Goal: Information Seeking & Learning: Learn about a topic

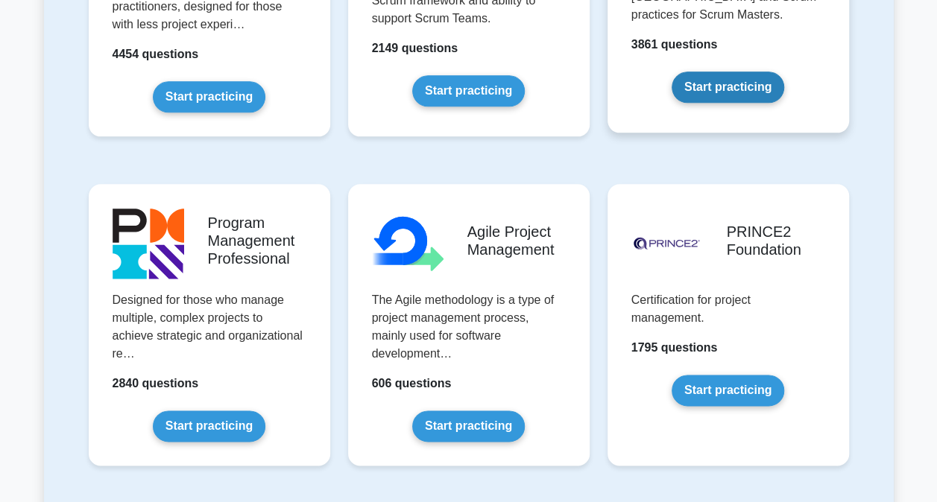
scroll to position [820, 0]
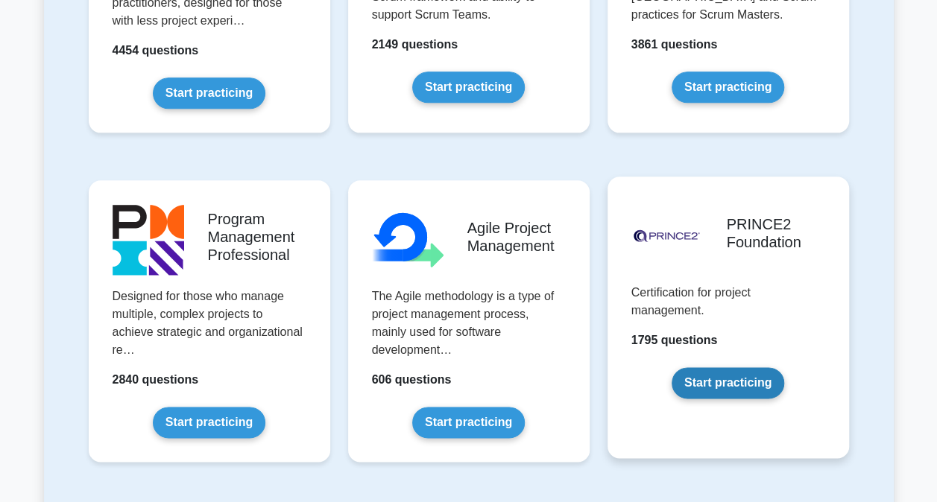
click at [751, 376] on link "Start practicing" at bounding box center [728, 382] width 113 height 31
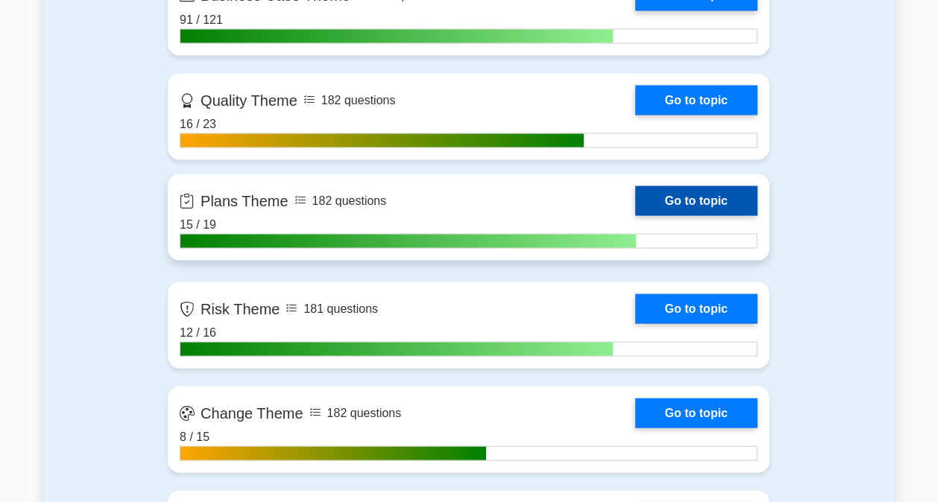
scroll to position [1416, 0]
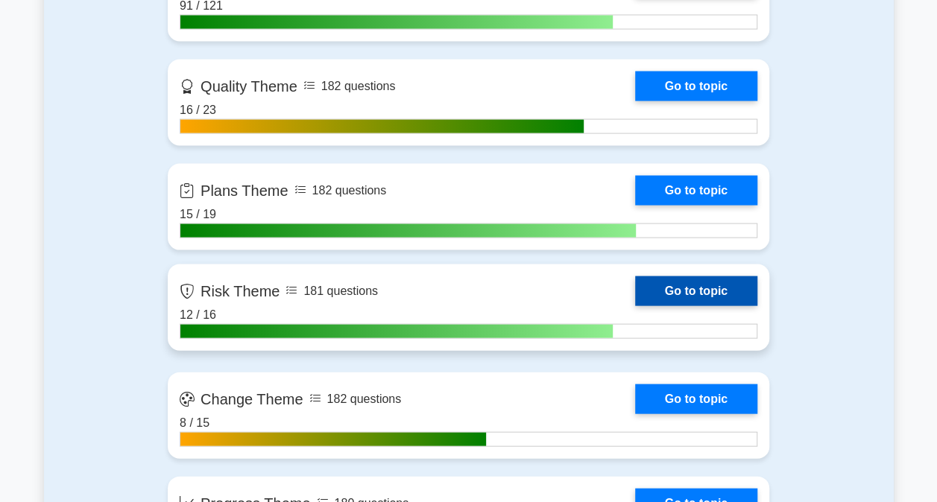
click at [672, 282] on link "Go to topic" at bounding box center [696, 292] width 122 height 30
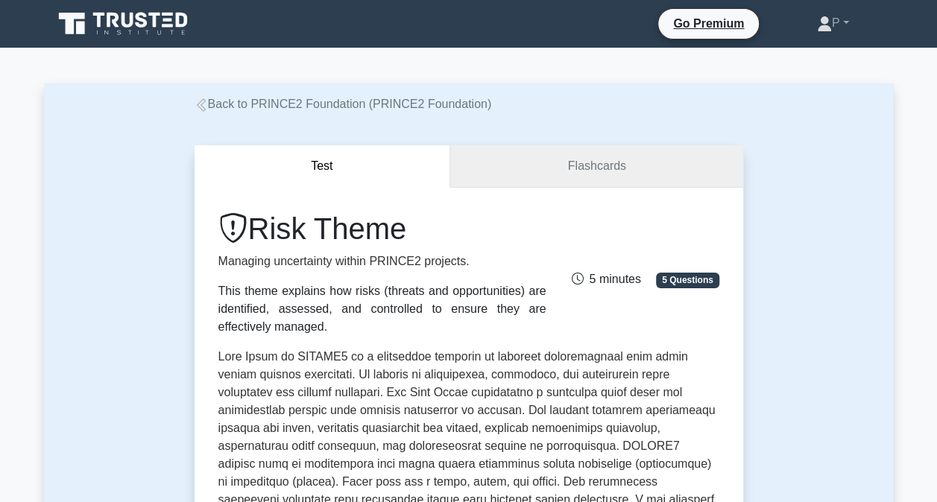
click at [593, 165] on link "Flashcards" at bounding box center [596, 166] width 292 height 42
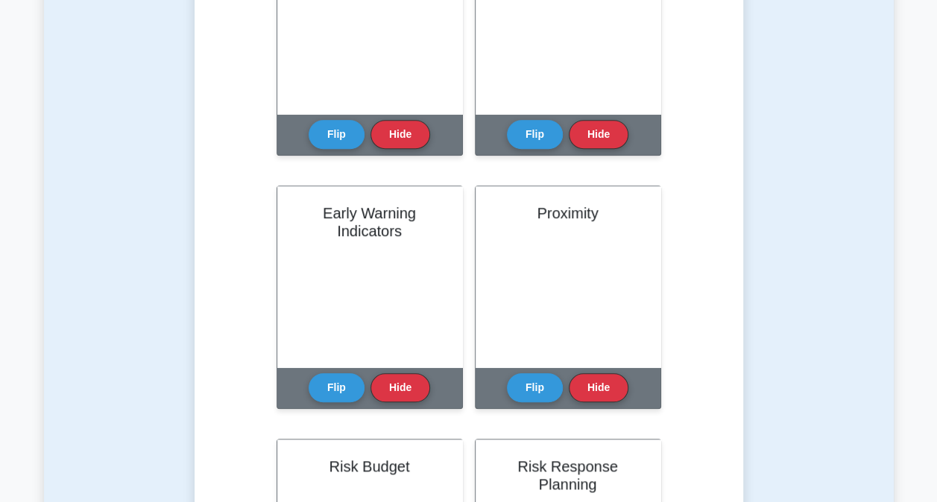
scroll to position [298, 0]
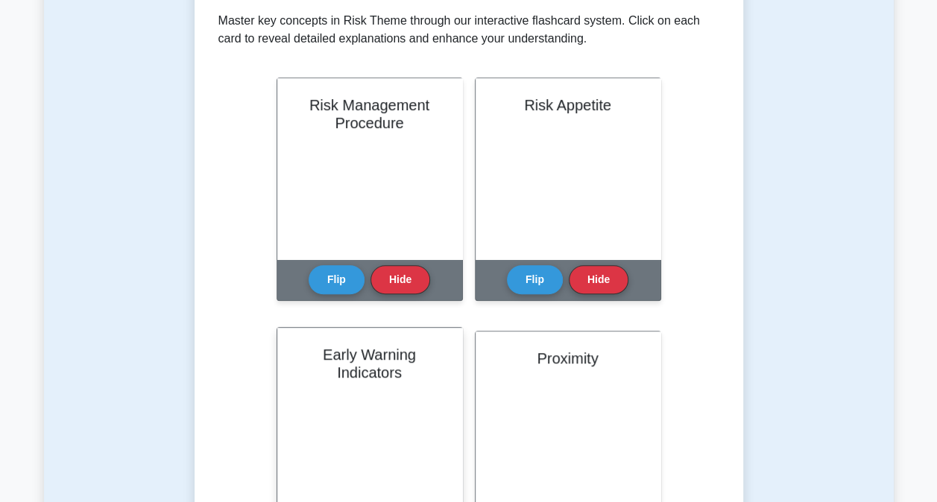
click at [387, 387] on div "Early Warning Indicators" at bounding box center [369, 418] width 185 height 181
click at [375, 373] on h2 "Early Warning Indicators" at bounding box center [369, 364] width 149 height 36
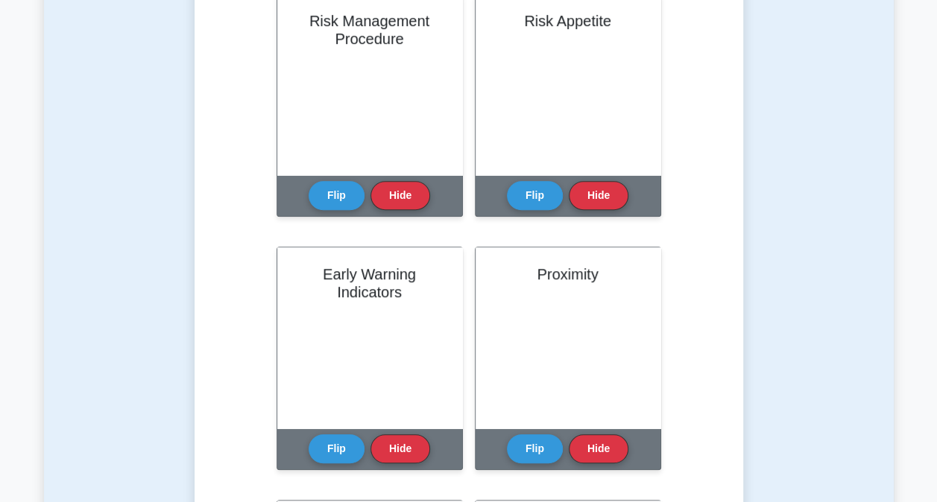
scroll to position [447, 0]
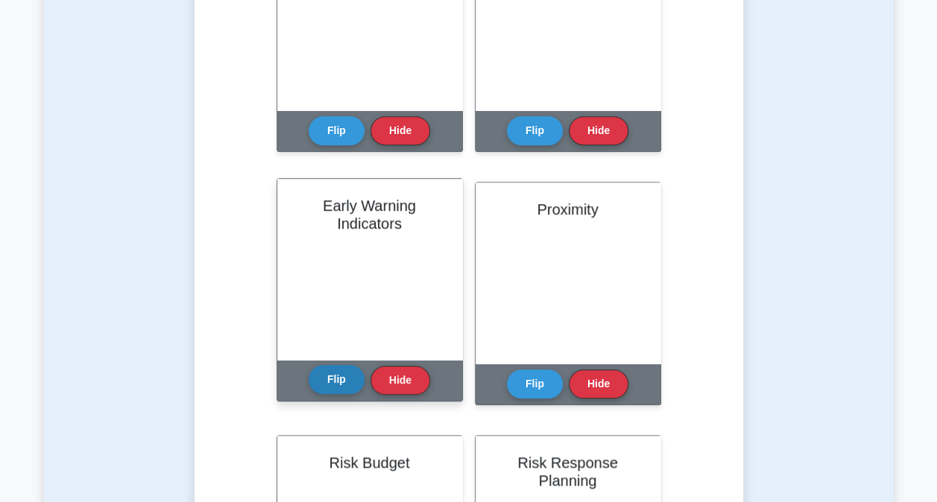
click at [344, 378] on button "Flip" at bounding box center [337, 379] width 56 height 29
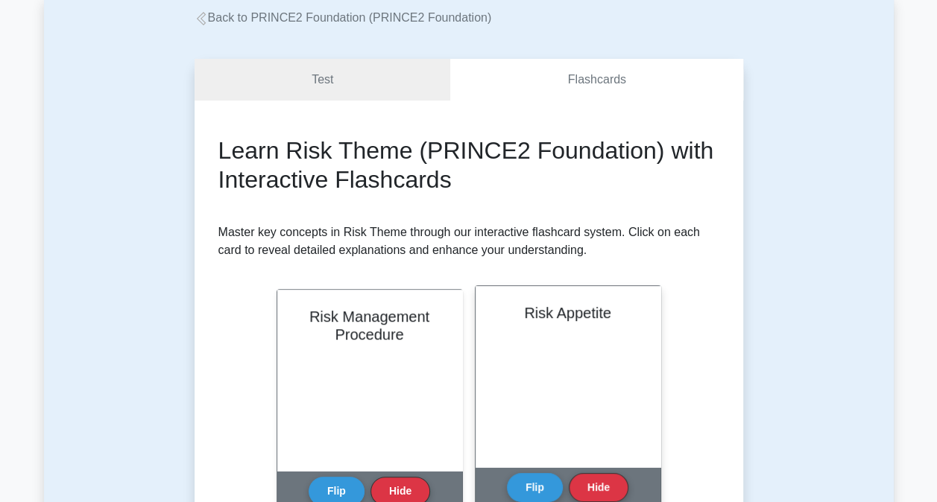
scroll to position [224, 0]
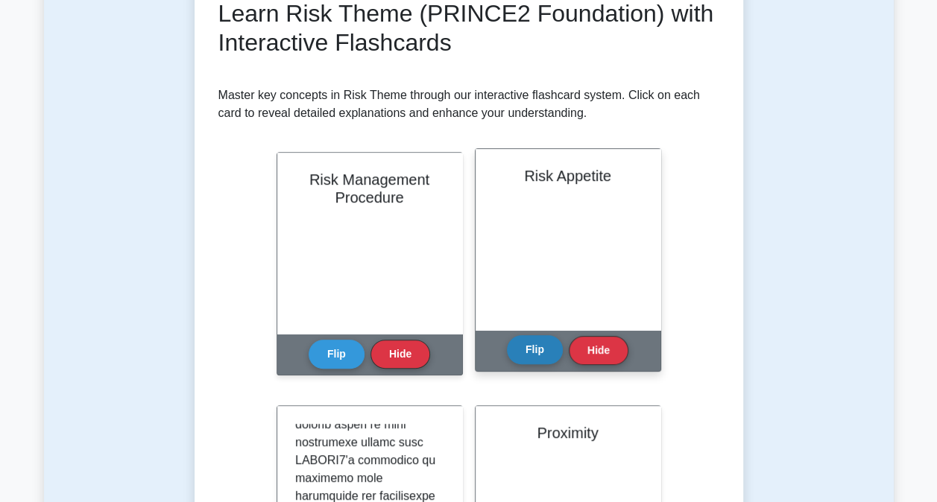
click at [543, 341] on button "Flip" at bounding box center [535, 349] width 56 height 29
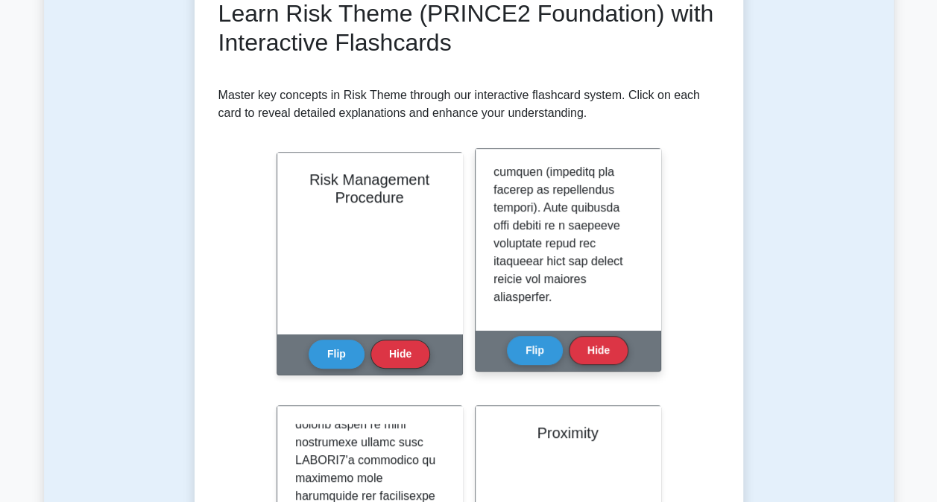
scroll to position [1171, 0]
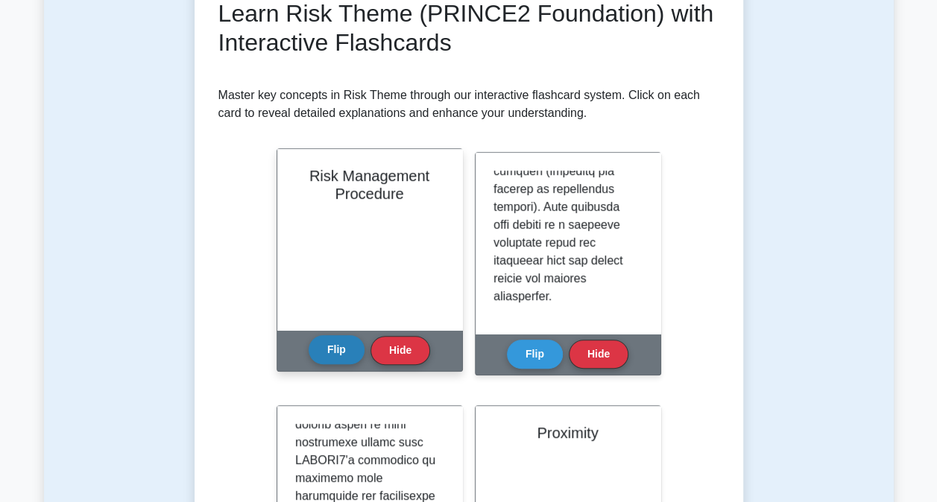
click at [333, 351] on button "Flip" at bounding box center [337, 349] width 56 height 29
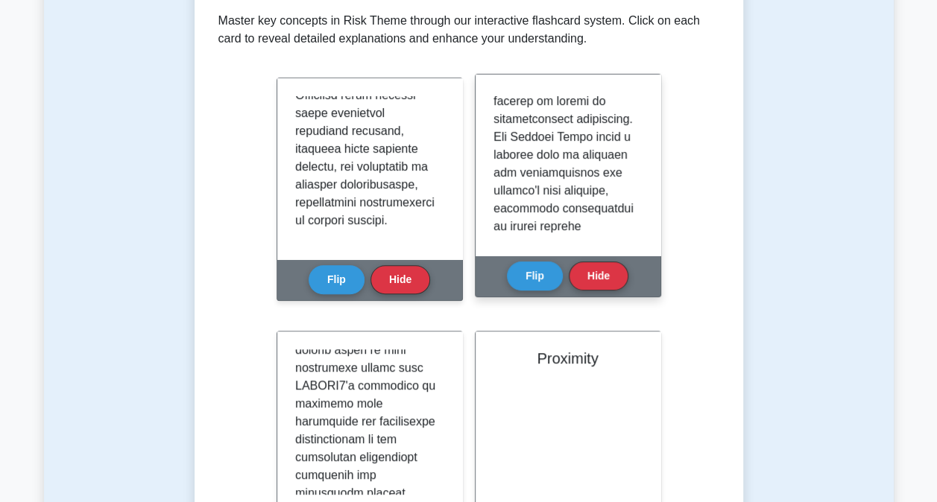
scroll to position [649, 0]
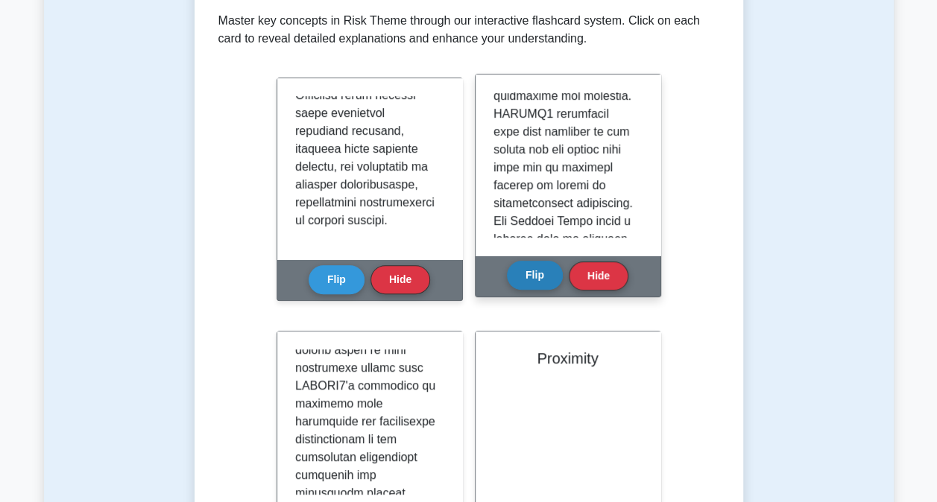
click at [543, 273] on button "Flip" at bounding box center [535, 275] width 56 height 29
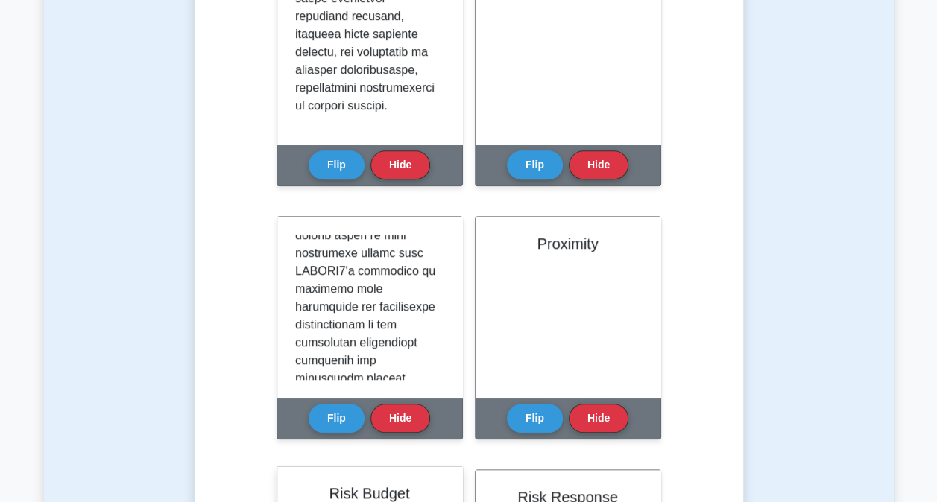
scroll to position [447, 0]
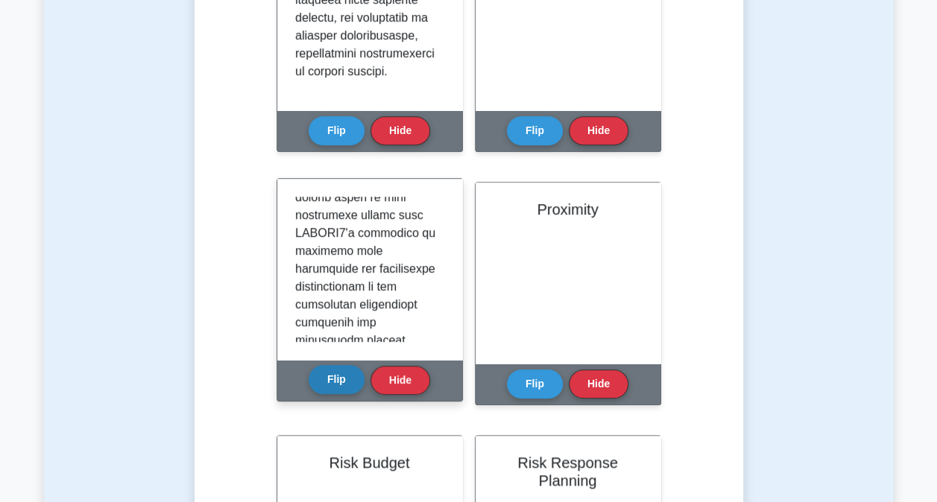
click at [343, 383] on button "Flip" at bounding box center [337, 379] width 56 height 29
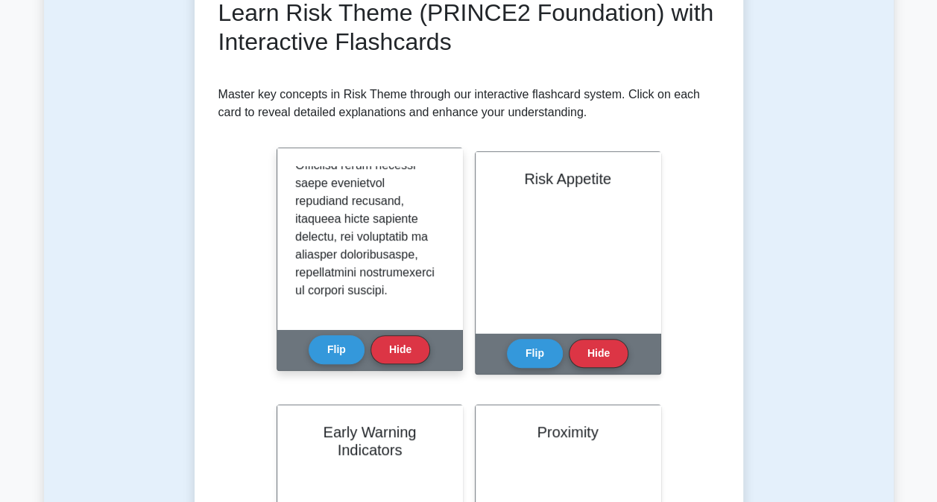
scroll to position [224, 0]
click at [346, 350] on button "Flip" at bounding box center [337, 349] width 56 height 29
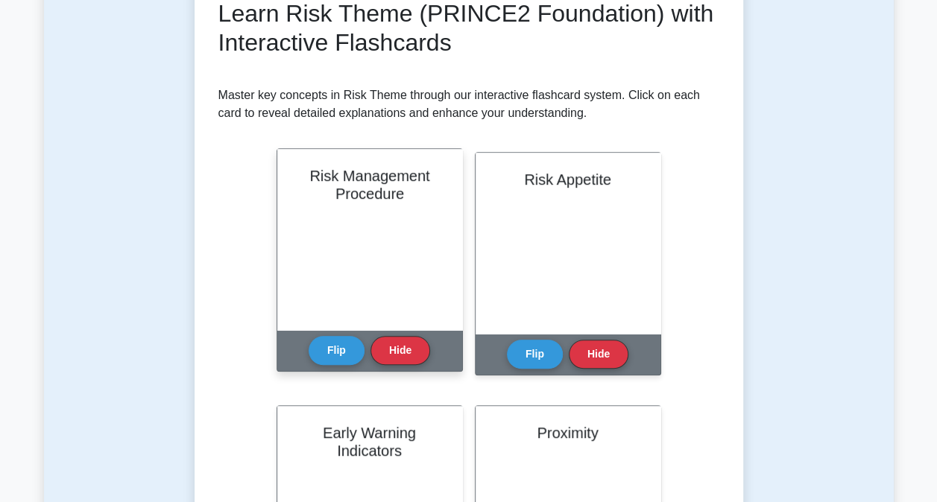
click at [341, 334] on div "Flip Hide" at bounding box center [369, 350] width 121 height 41
click at [343, 341] on button "Flip" at bounding box center [337, 349] width 56 height 29
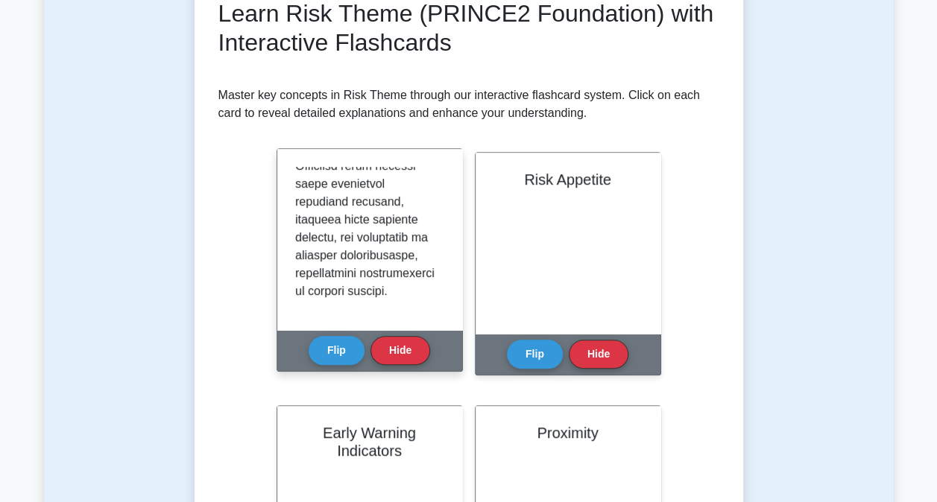
scroll to position [1278, 0]
click at [341, 344] on button "Flip" at bounding box center [337, 349] width 56 height 29
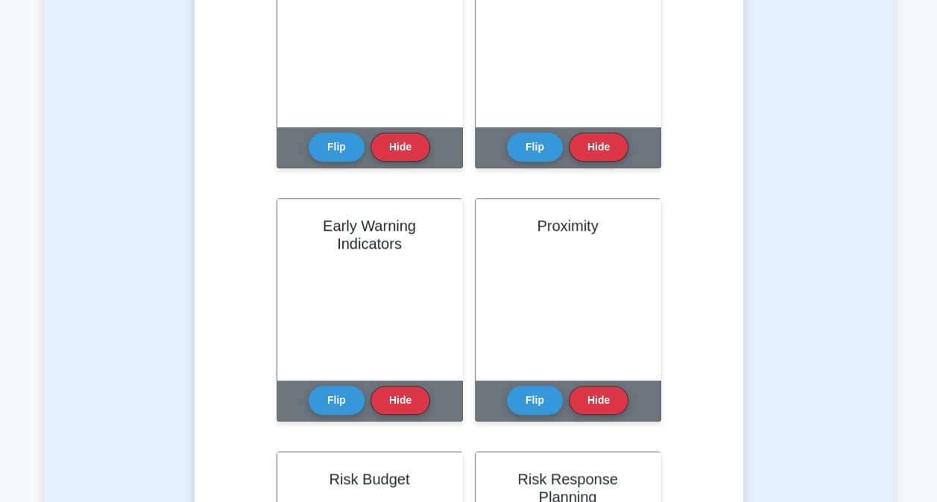
scroll to position [596, 0]
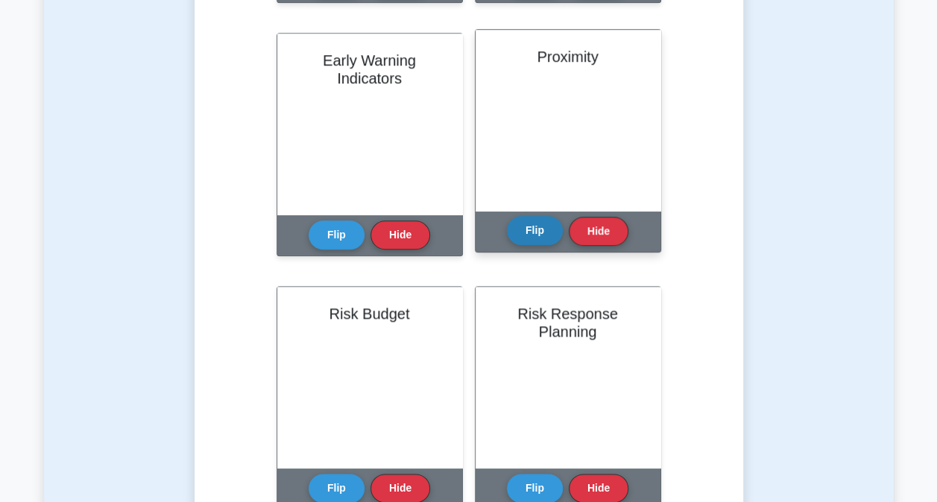
click at [535, 227] on button "Flip" at bounding box center [535, 230] width 56 height 29
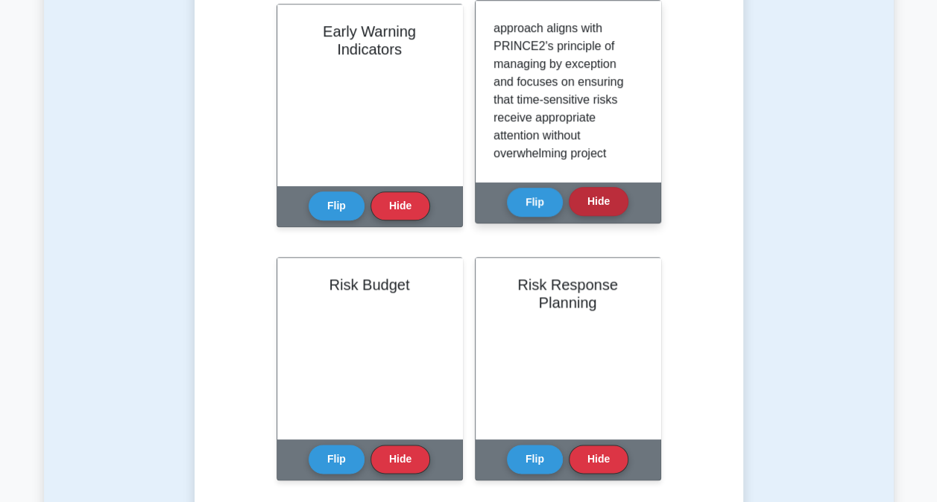
scroll to position [671, 0]
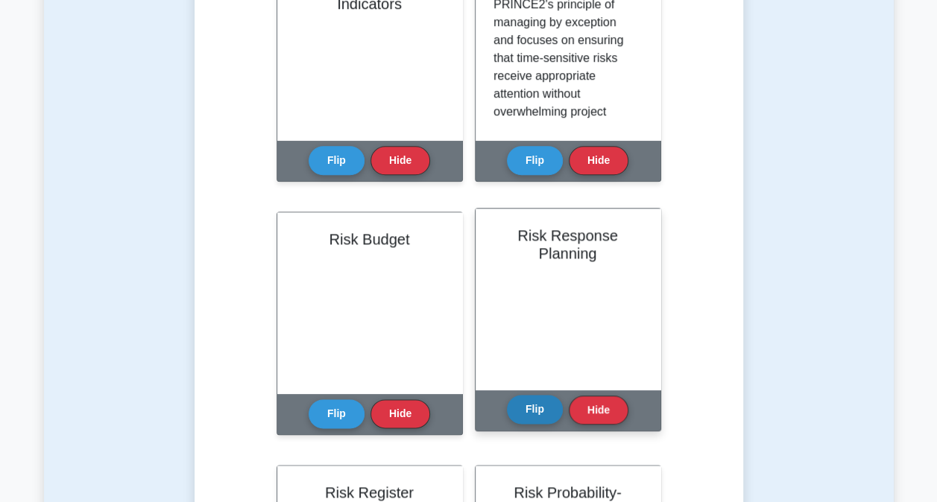
click at [537, 407] on button "Flip" at bounding box center [535, 409] width 56 height 29
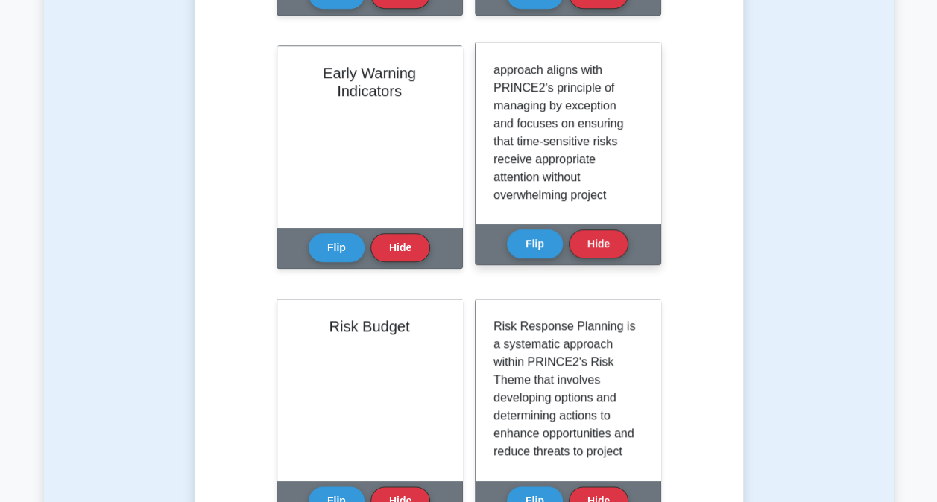
scroll to position [522, 0]
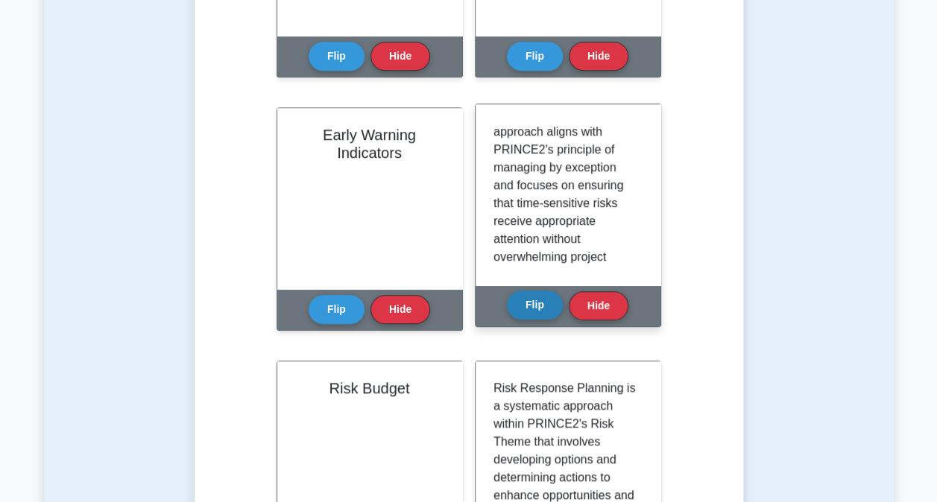
click at [547, 299] on button "Flip" at bounding box center [535, 305] width 56 height 29
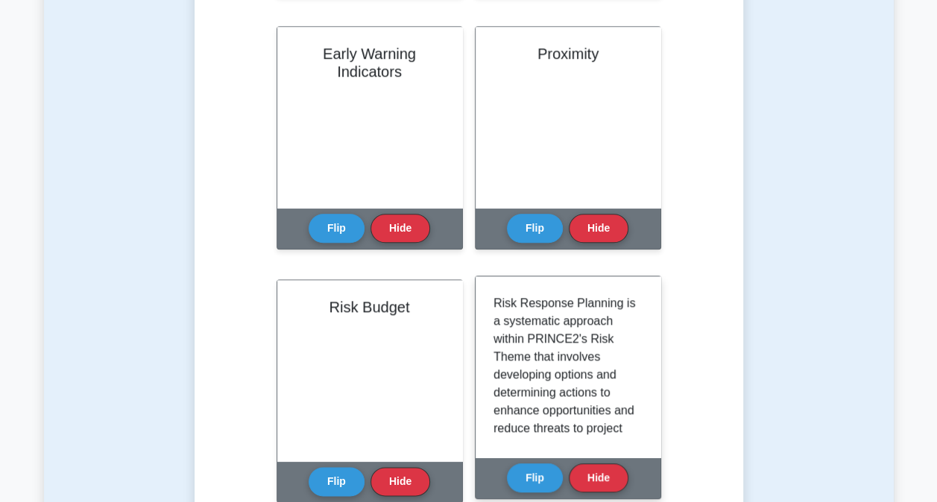
scroll to position [596, 0]
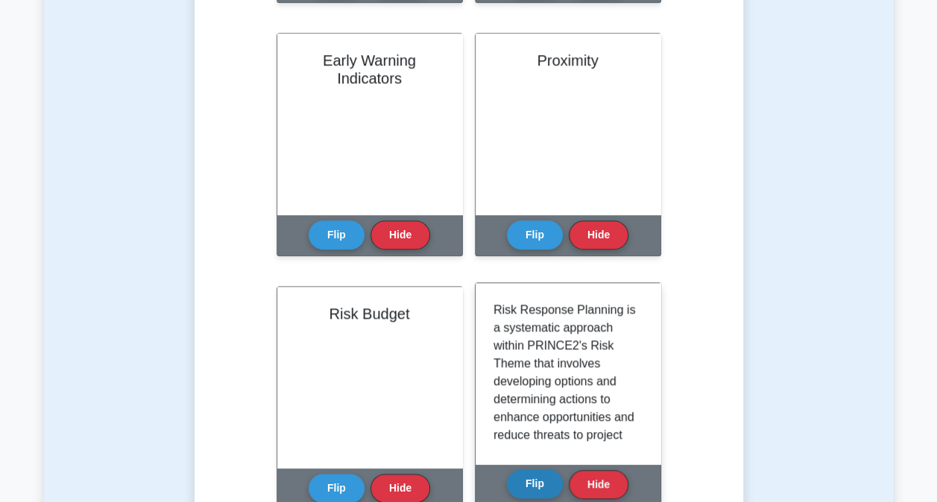
click at [543, 490] on button "Flip" at bounding box center [535, 484] width 56 height 29
